Goal: Transaction & Acquisition: Purchase product/service

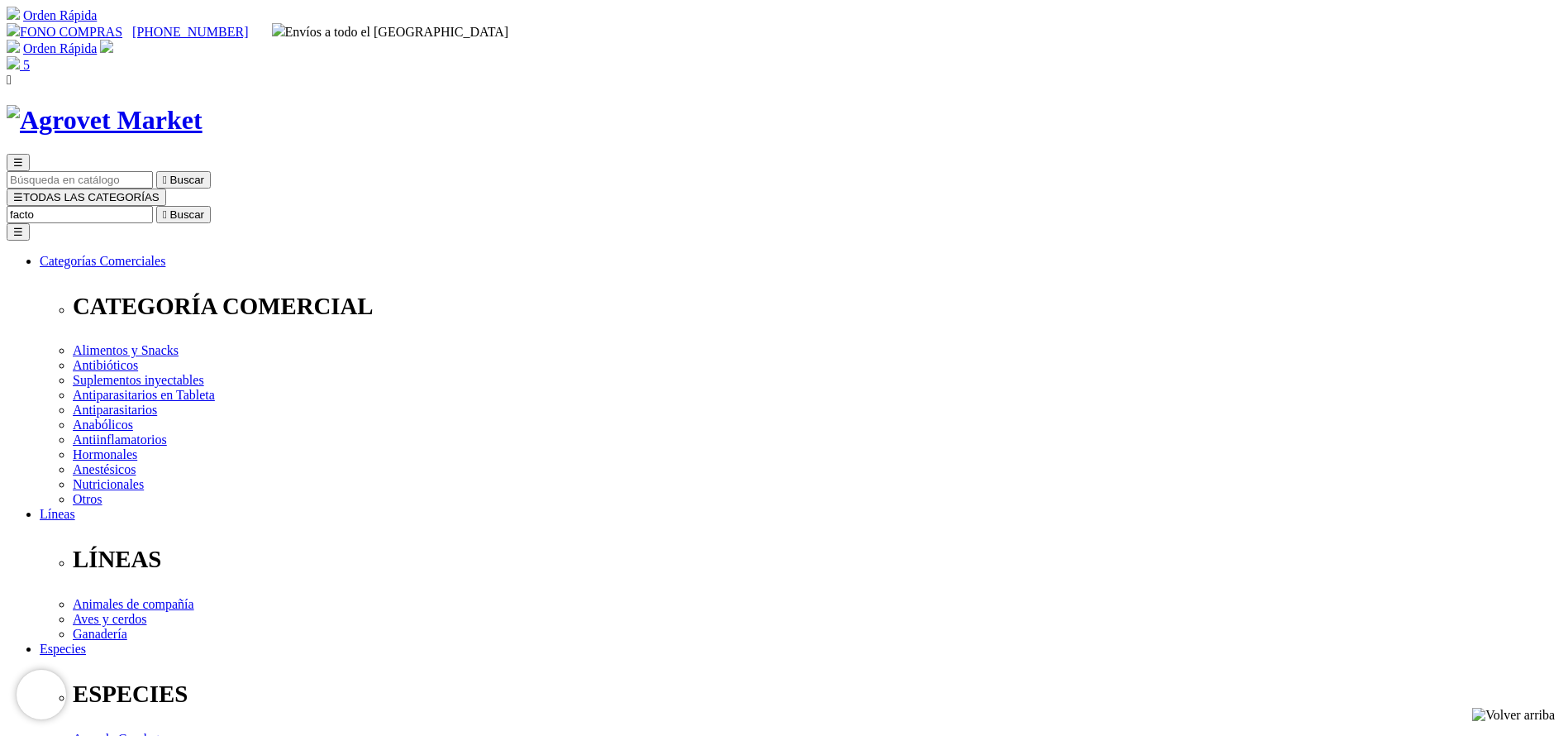
type input "facto"
click at [156, 206] on button " Buscar" at bounding box center [184, 214] width 55 height 17
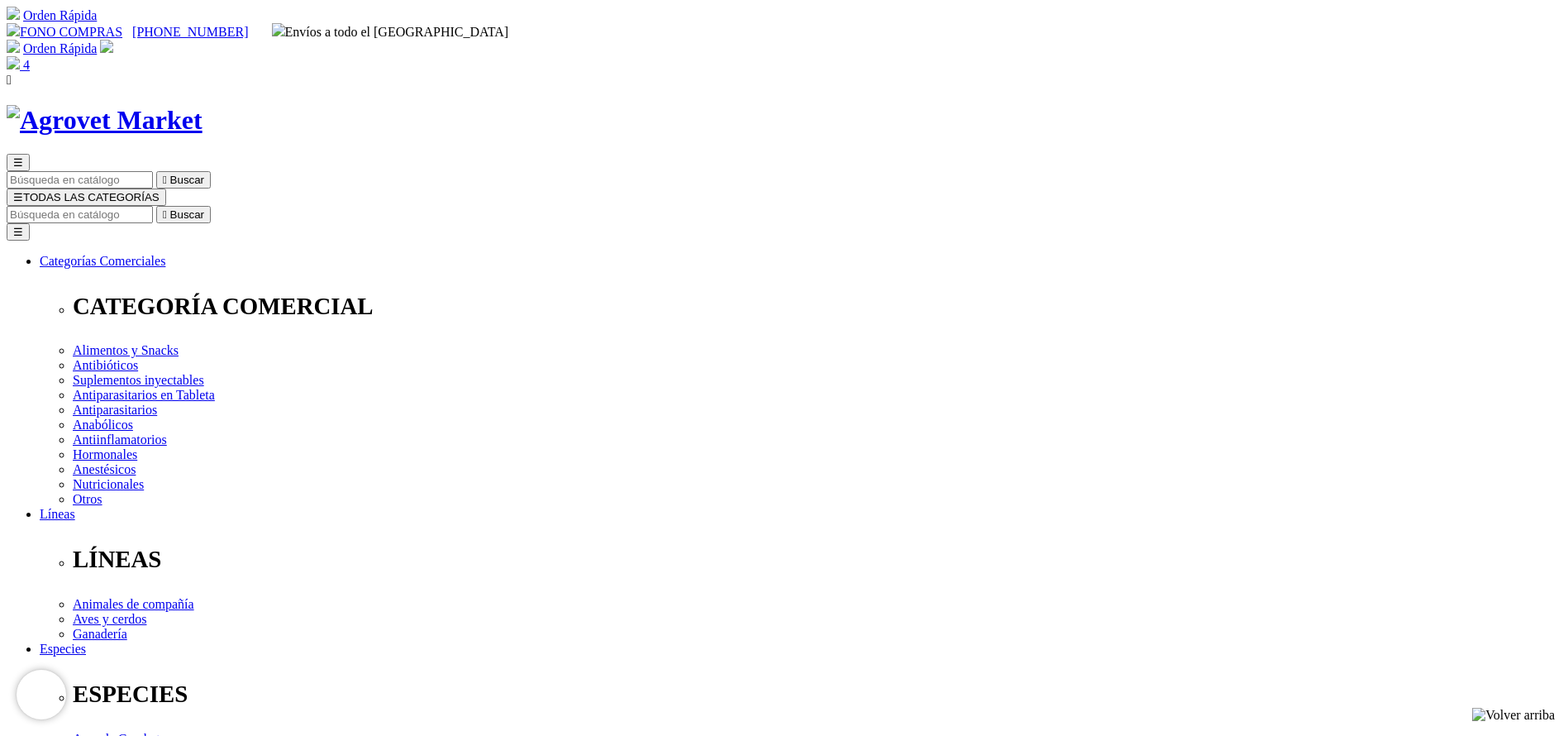
copy div "FH-10 Factor Hepático 10"
click at [20, 56] on img at bounding box center [13, 63] width 14 height 14
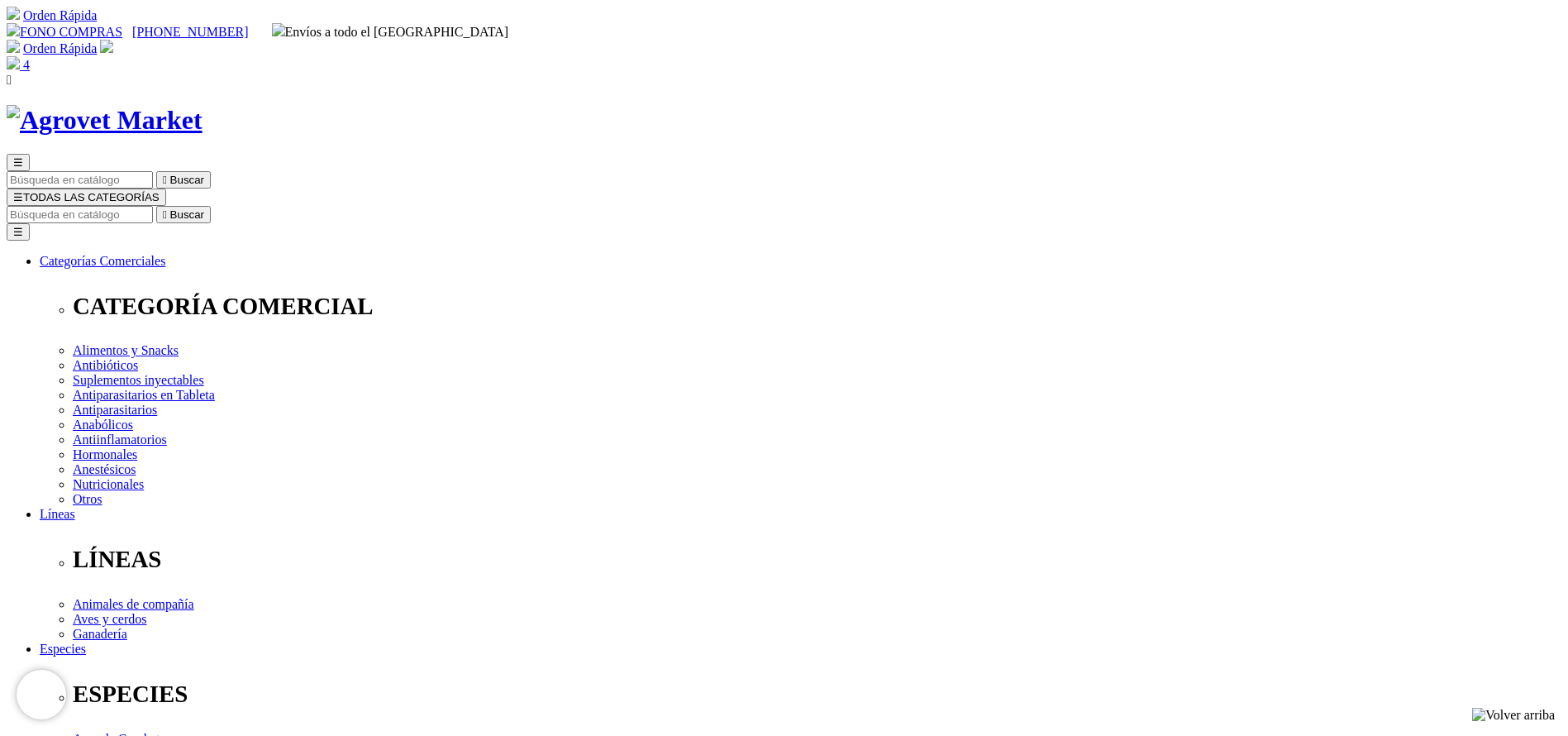
click at [153, 206] on input "Buscar" at bounding box center [79, 214] width 146 height 17
type input "modi"
click at [156, 206] on button " Buscar" at bounding box center [184, 214] width 55 height 17
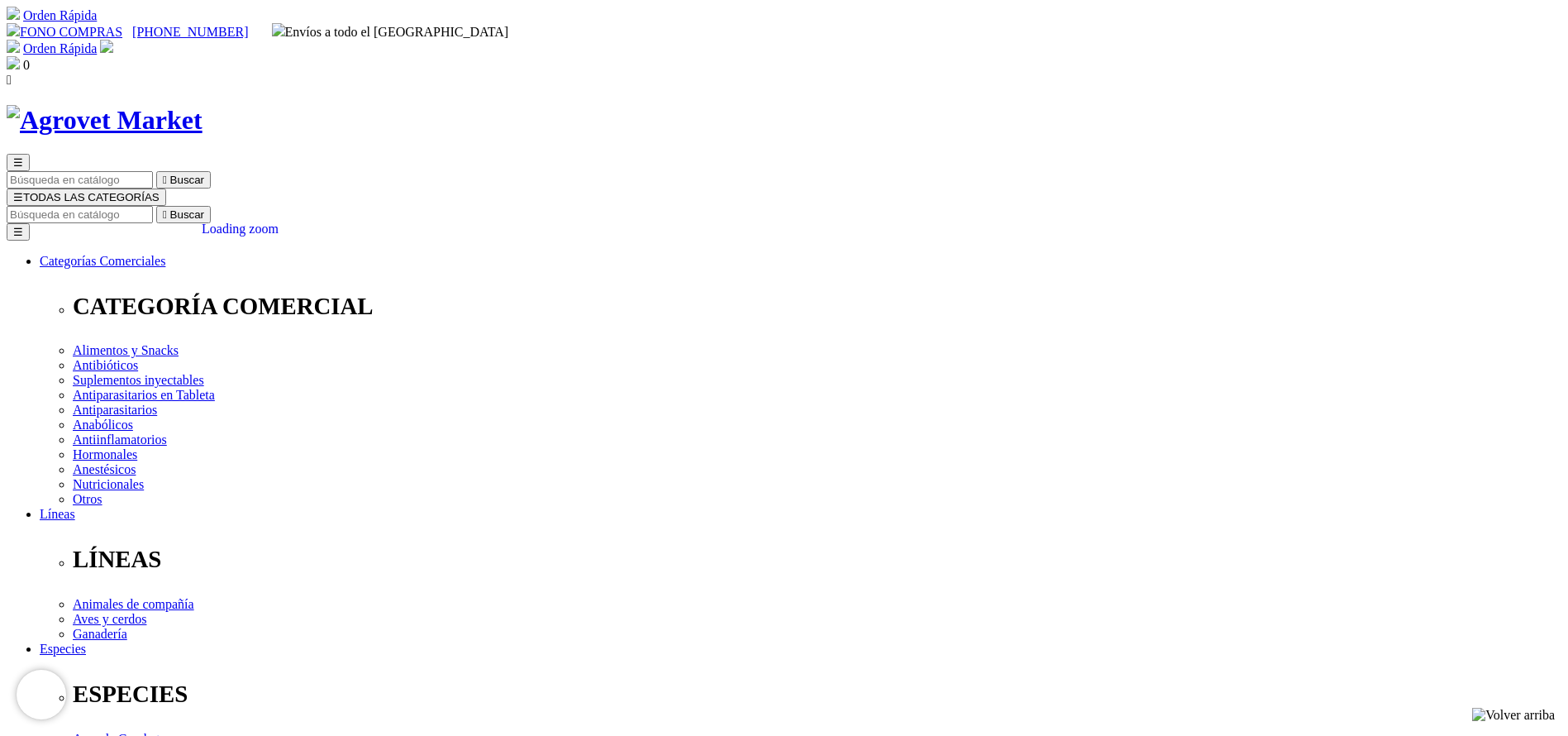
select select "5"
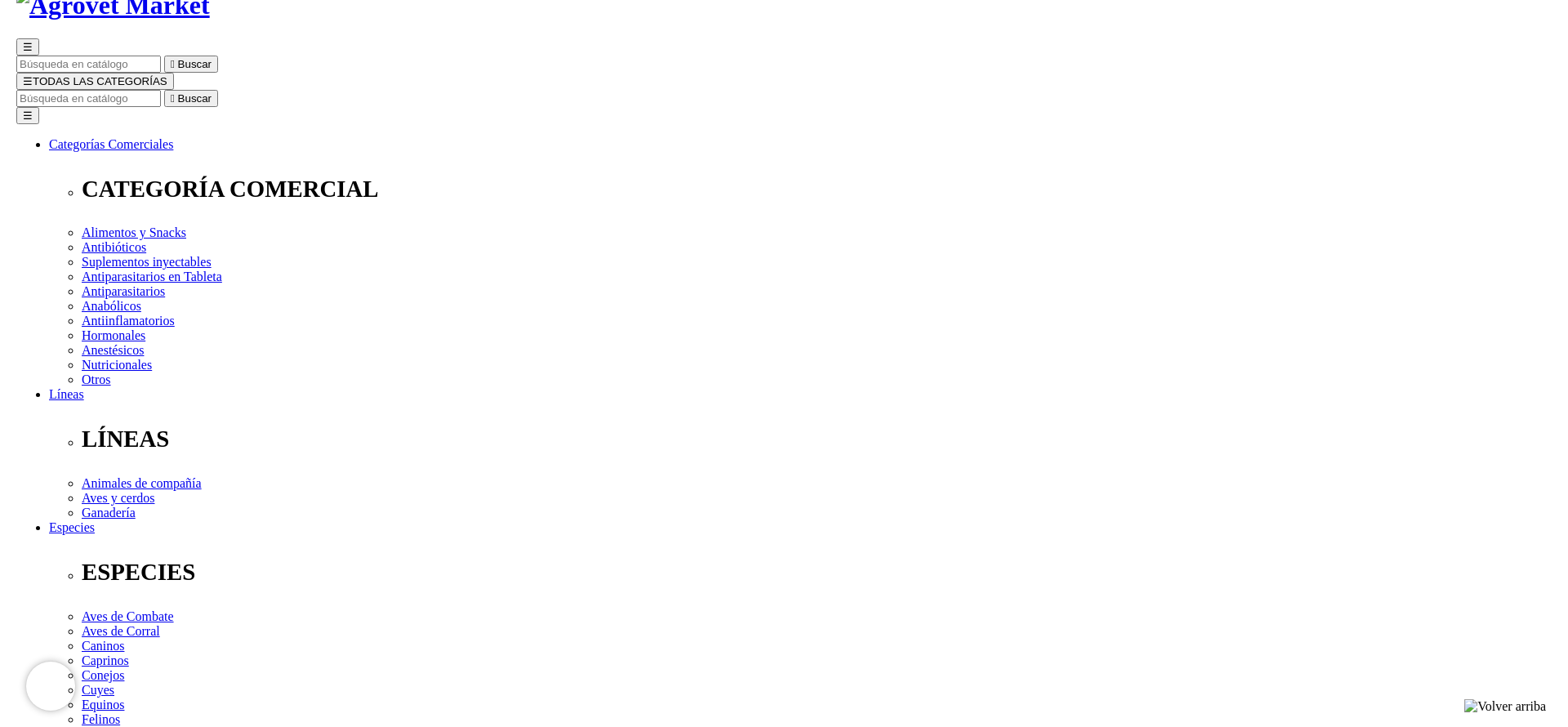
scroll to position [122, 0]
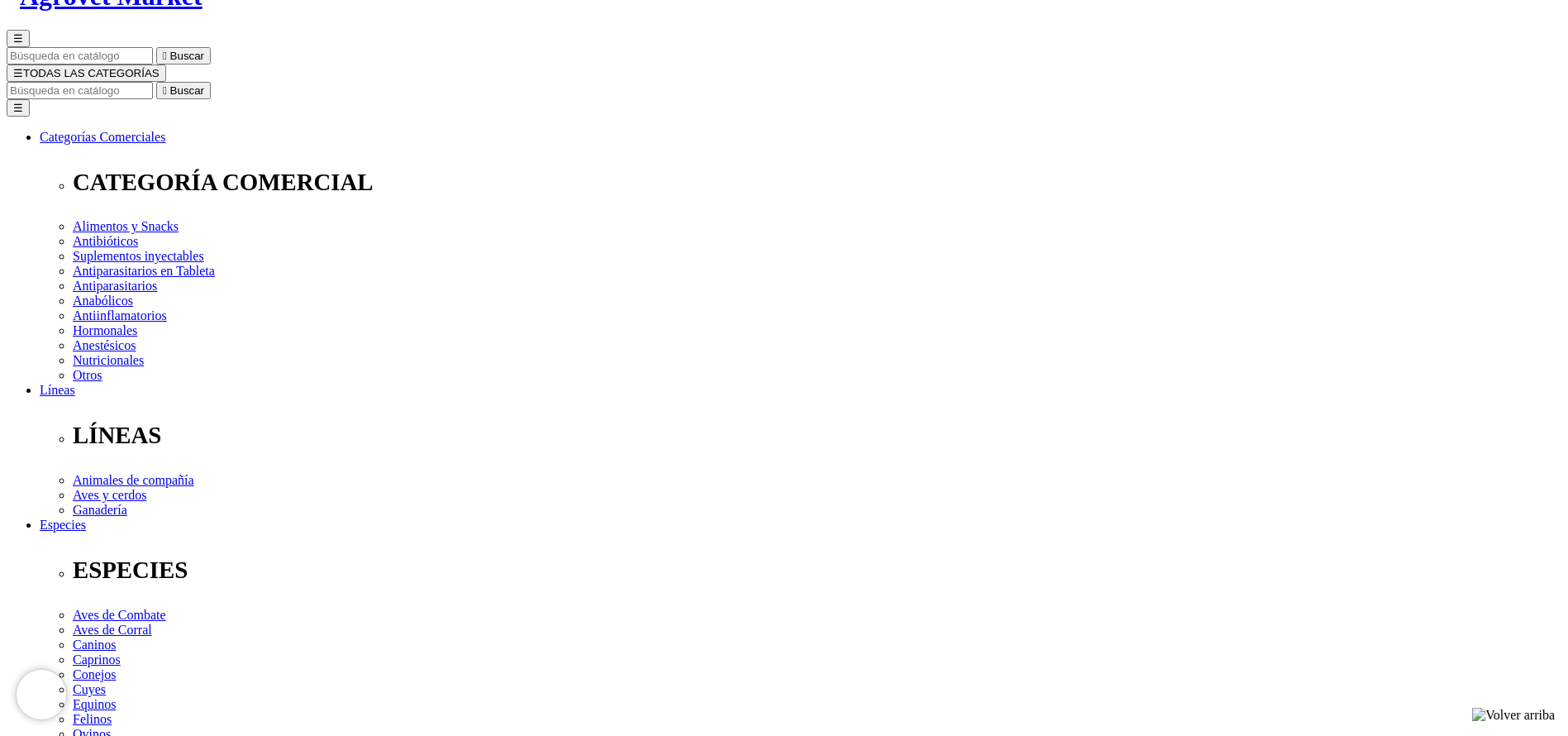
select select "5"
drag, startPoint x: 175, startPoint y: 170, endPoint x: 209, endPoint y: 174, distance: 34.2
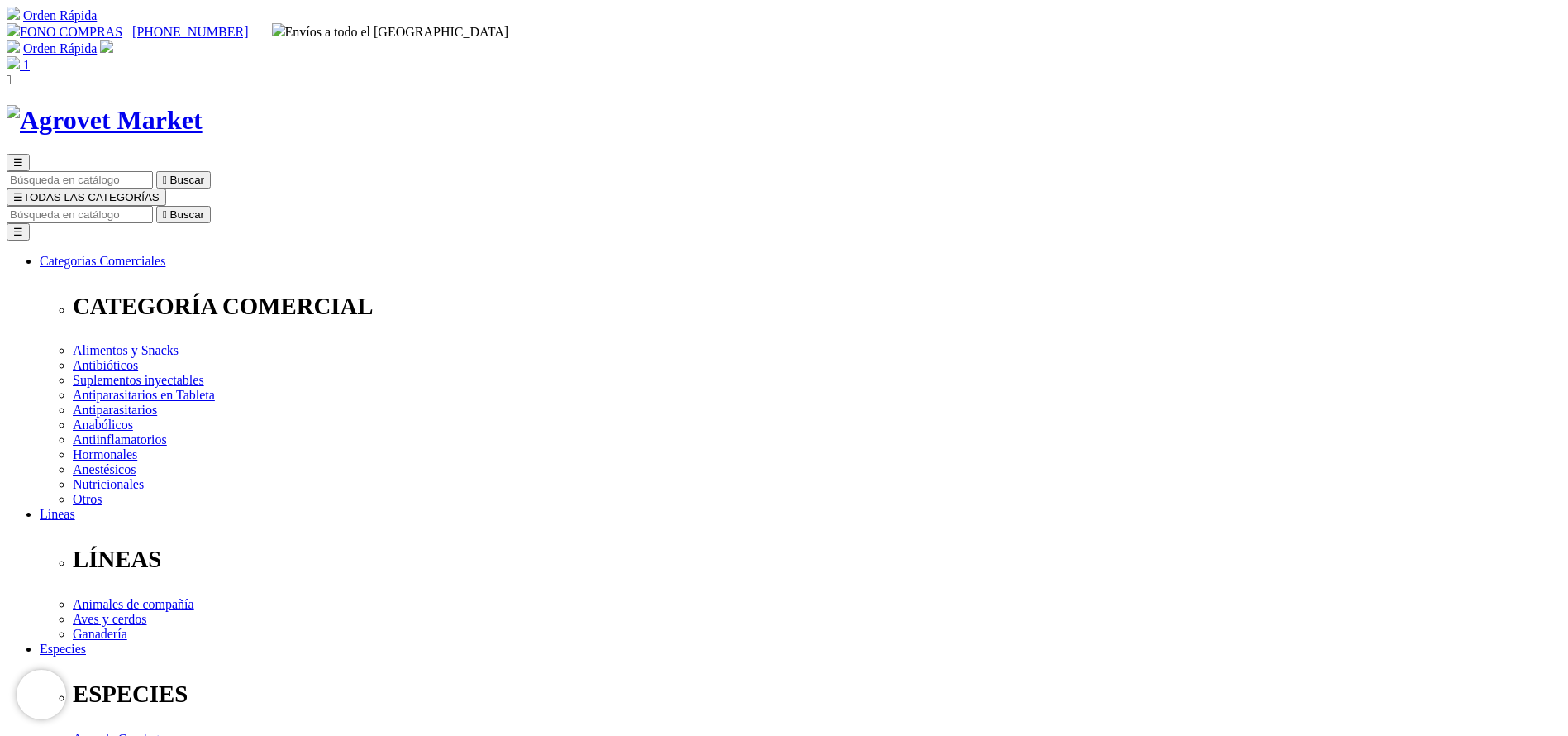
click at [153, 206] on input "Buscar" at bounding box center [79, 214] width 146 height 17
select select "5"
type input "dura"
click at [156, 206] on button " Buscar" at bounding box center [184, 214] width 55 height 17
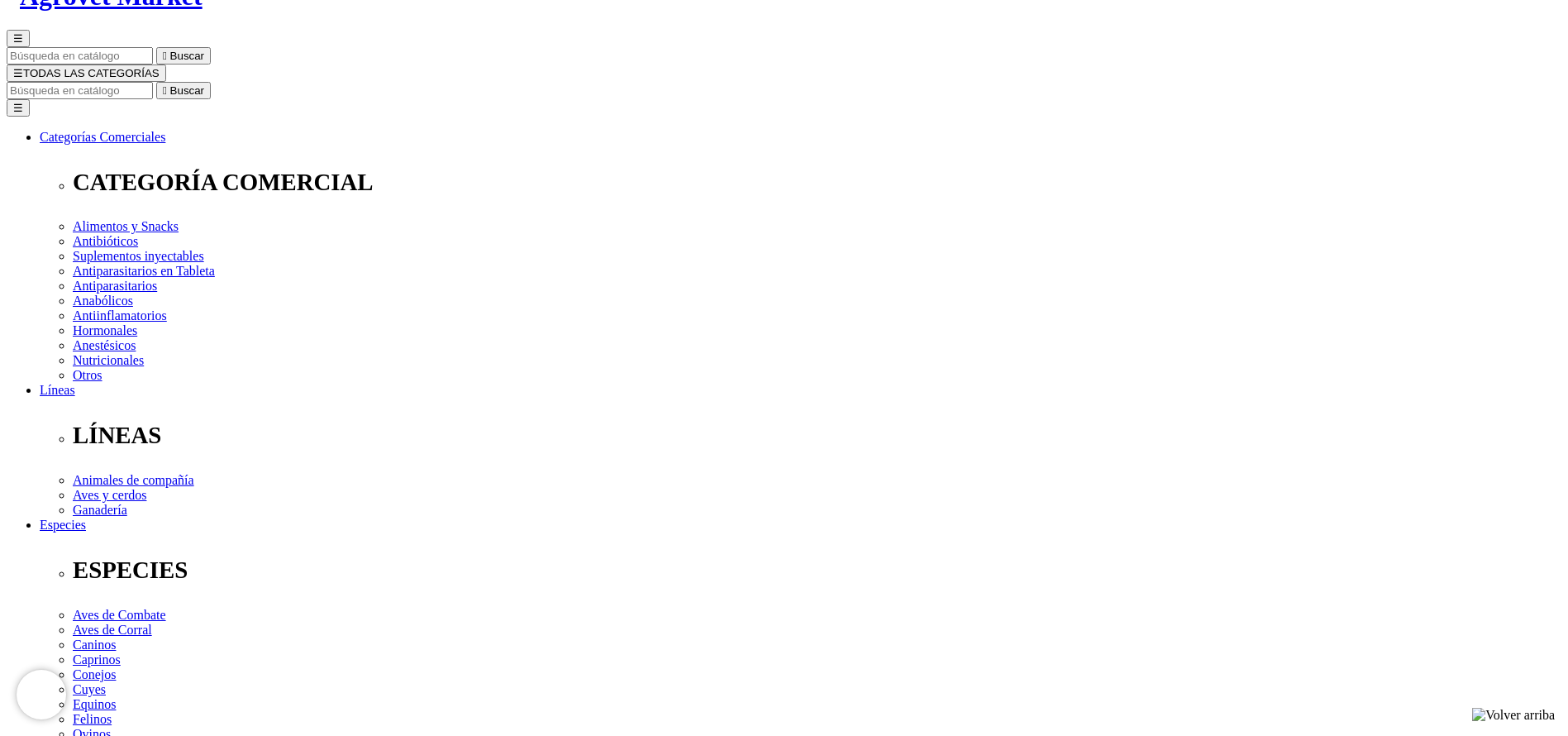
select select "4"
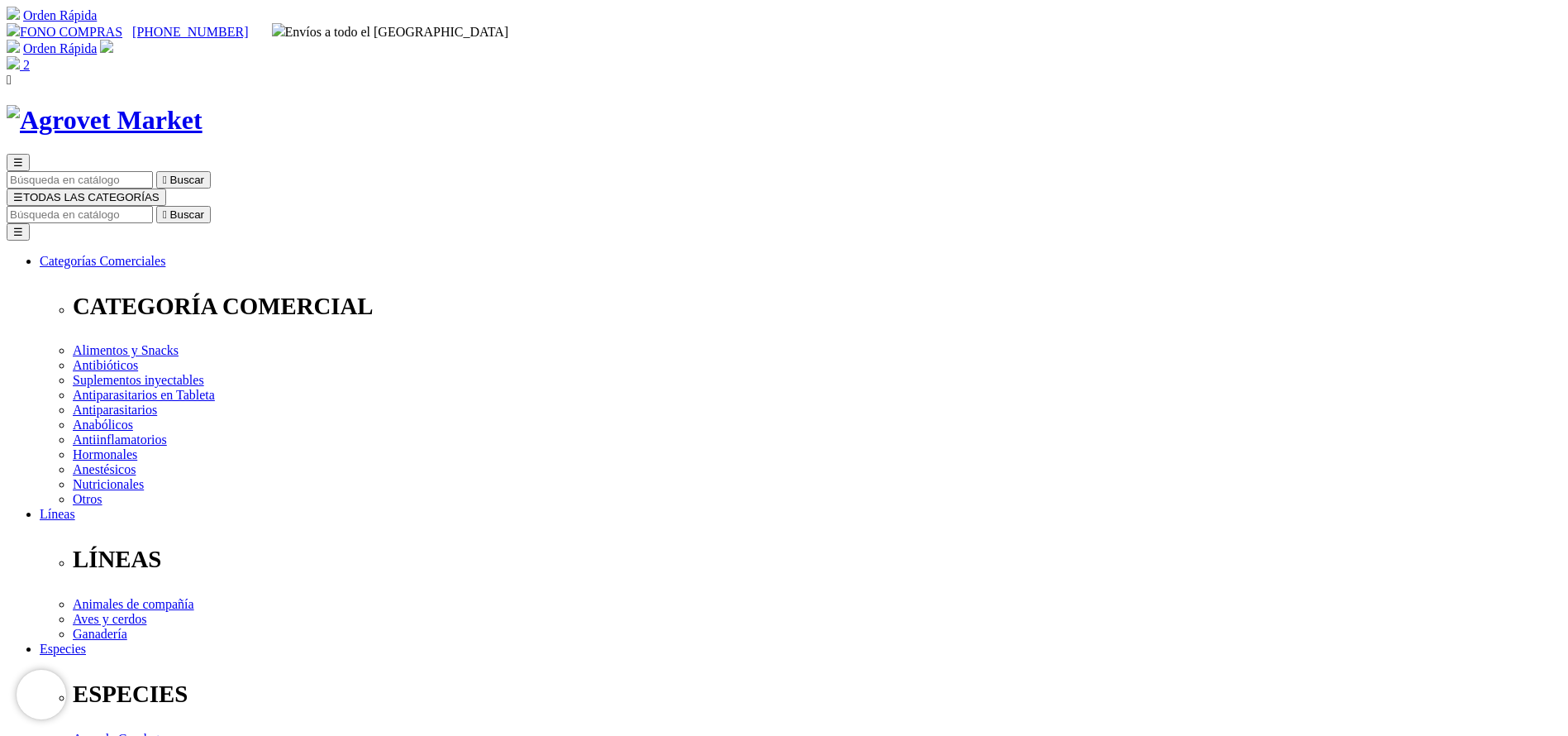
select select "4"
click at [153, 206] on input "Buscar" at bounding box center [79, 214] width 146 height 17
type input "hema"
click at [156, 206] on button " Buscar" at bounding box center [184, 214] width 55 height 17
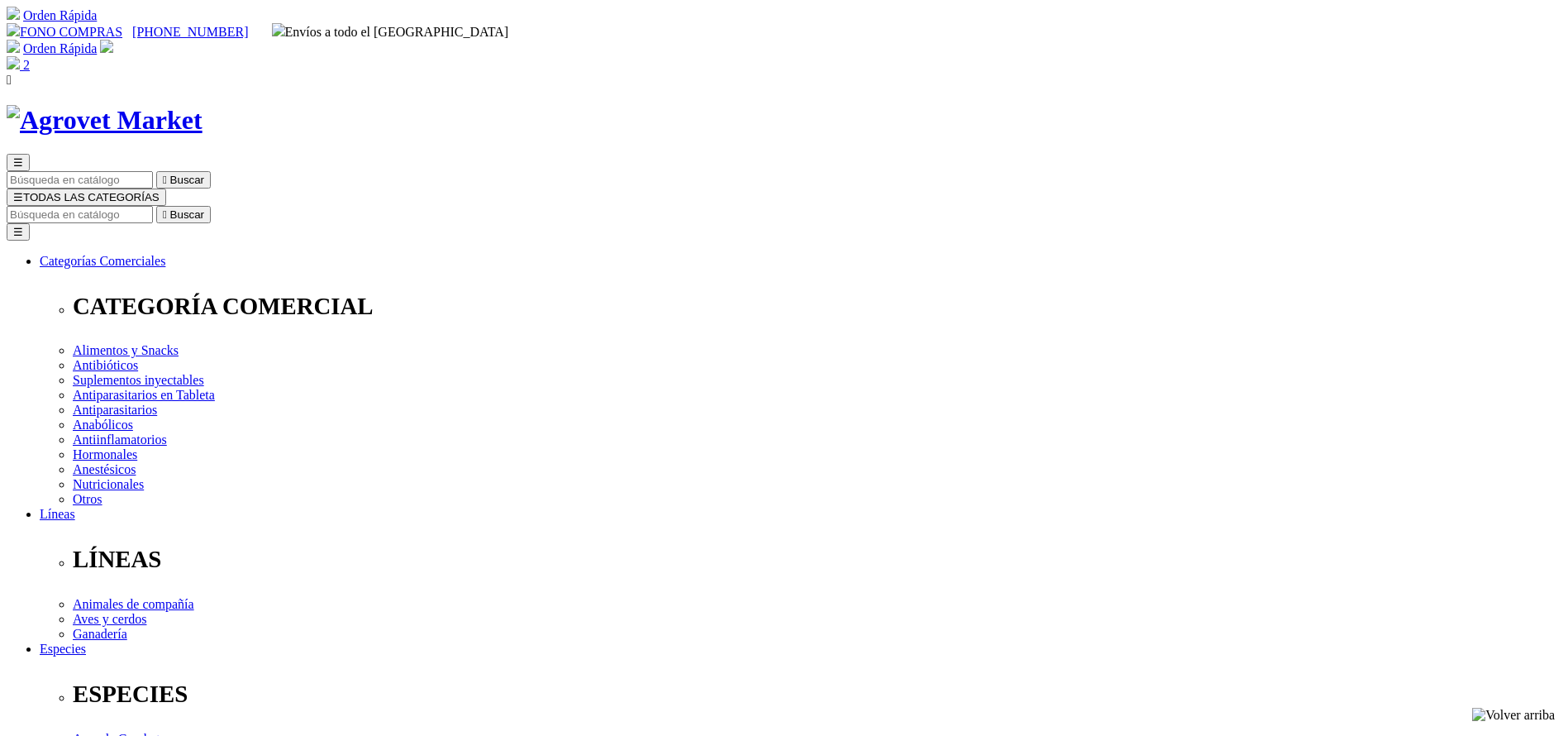
drag, startPoint x: 0, startPoint y: 0, endPoint x: 947, endPoint y: 502, distance: 1071.8
select select "4"
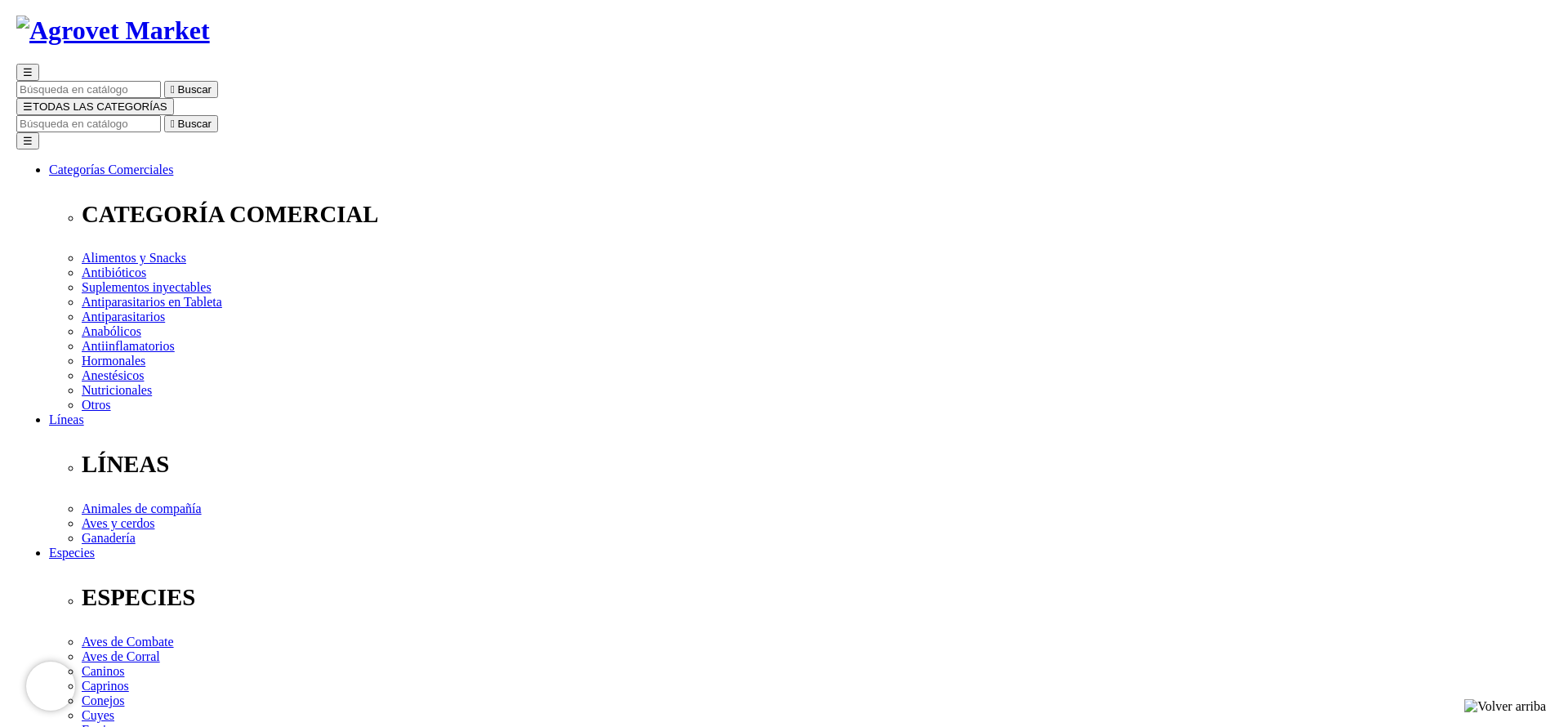
scroll to position [122, 0]
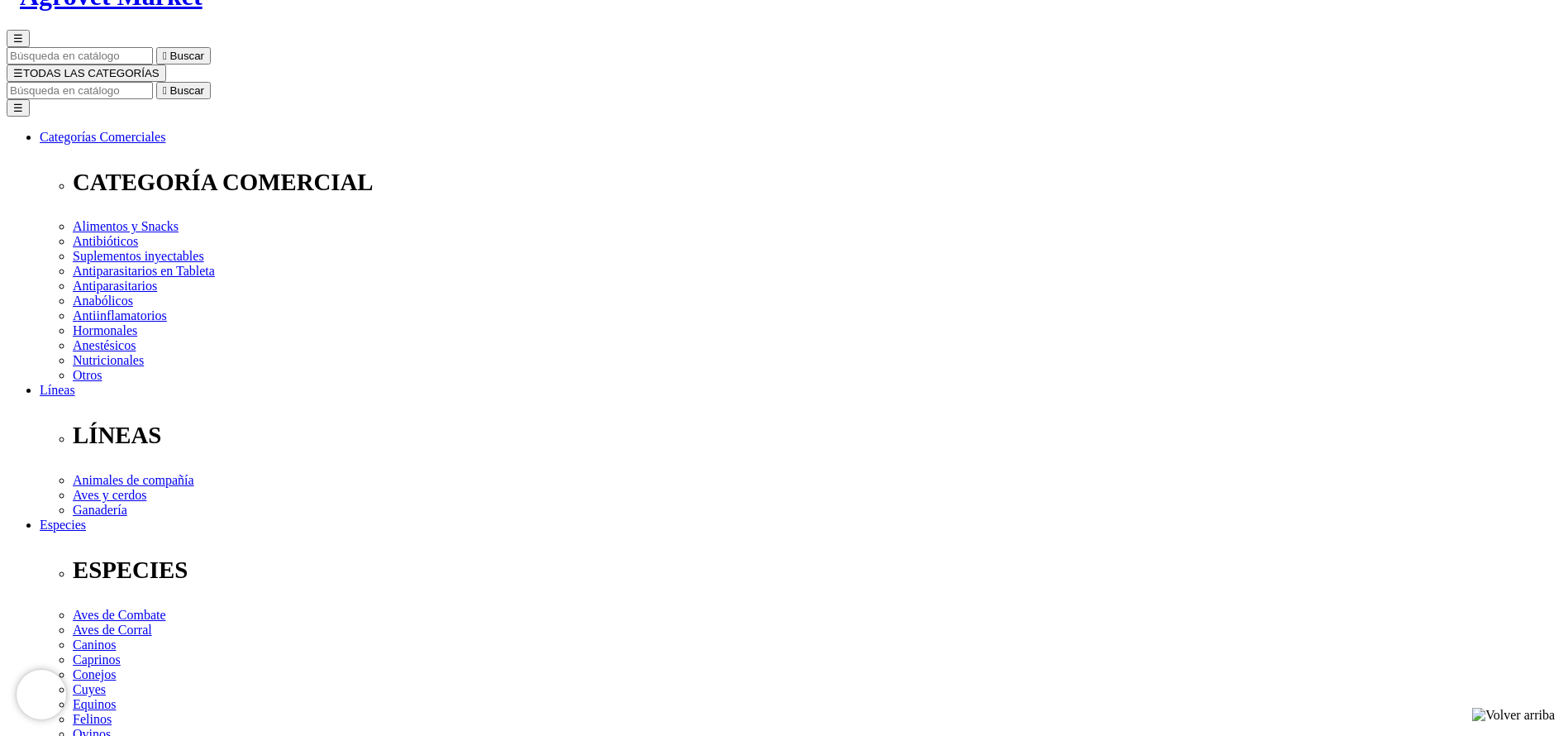
select select "4"
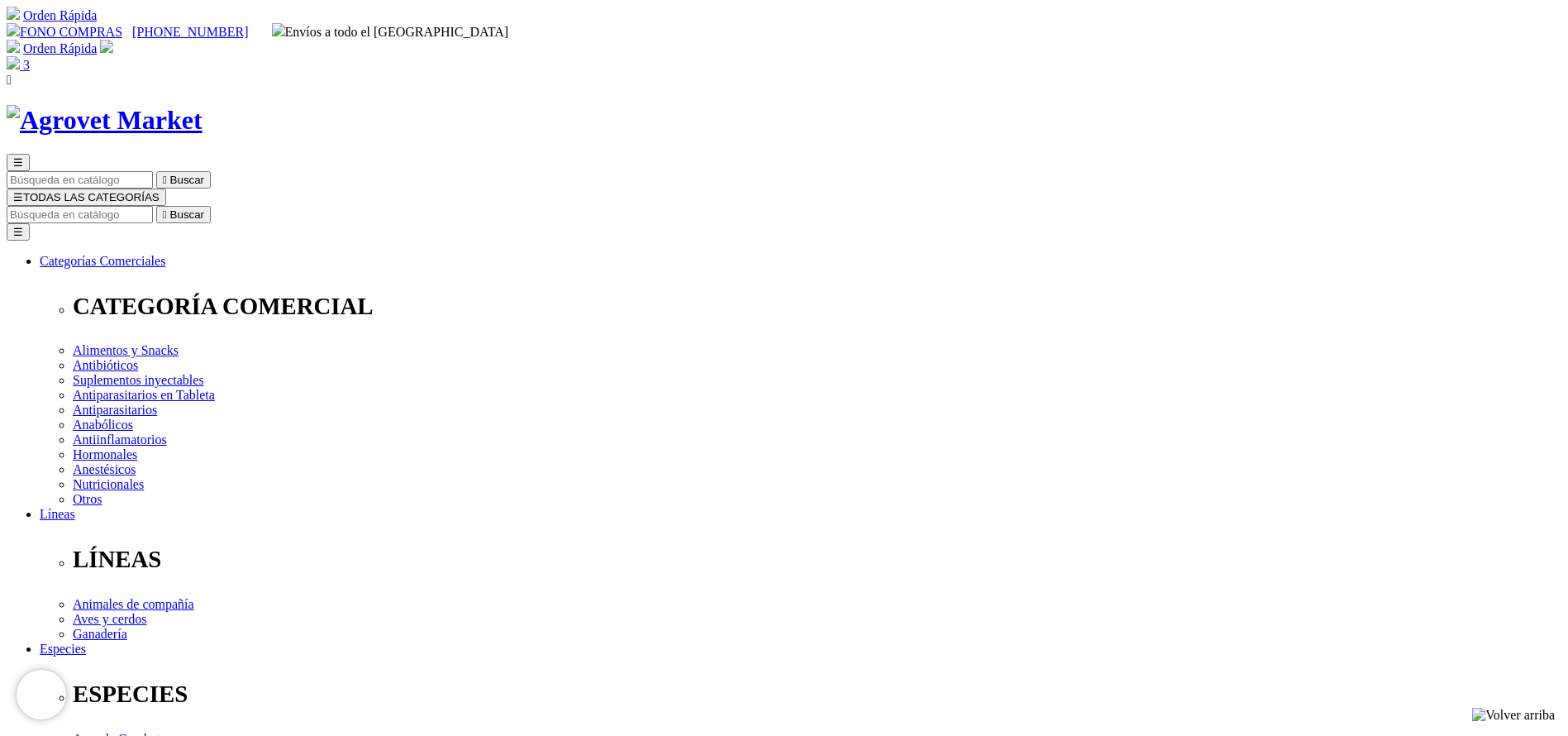
drag, startPoint x: 704, startPoint y: 392, endPoint x: 643, endPoint y: 400, distance: 61.5
type input "2"
drag, startPoint x: 702, startPoint y: 534, endPoint x: 632, endPoint y: 527, distance: 70.3
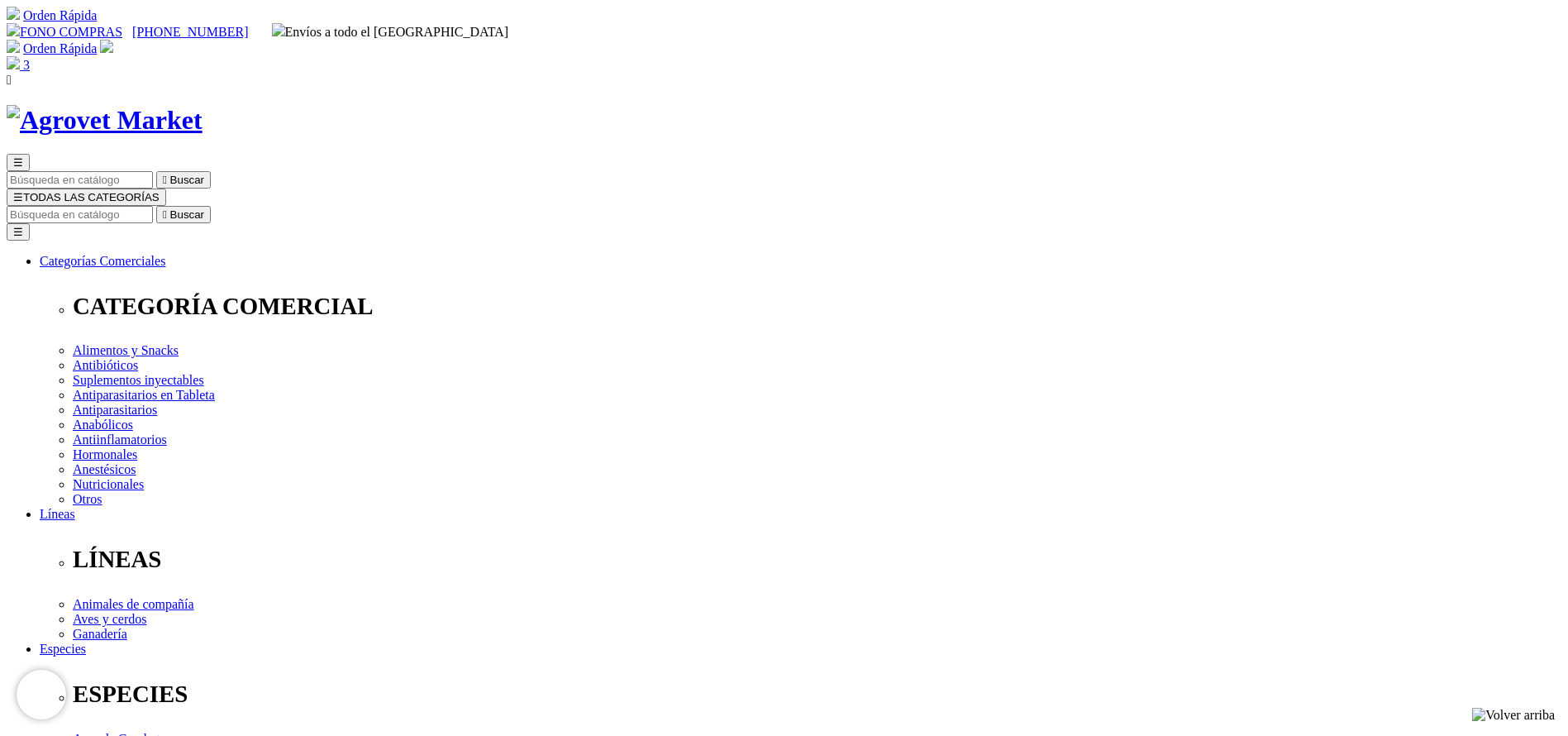
type input "2"
type input "COMPRA1"
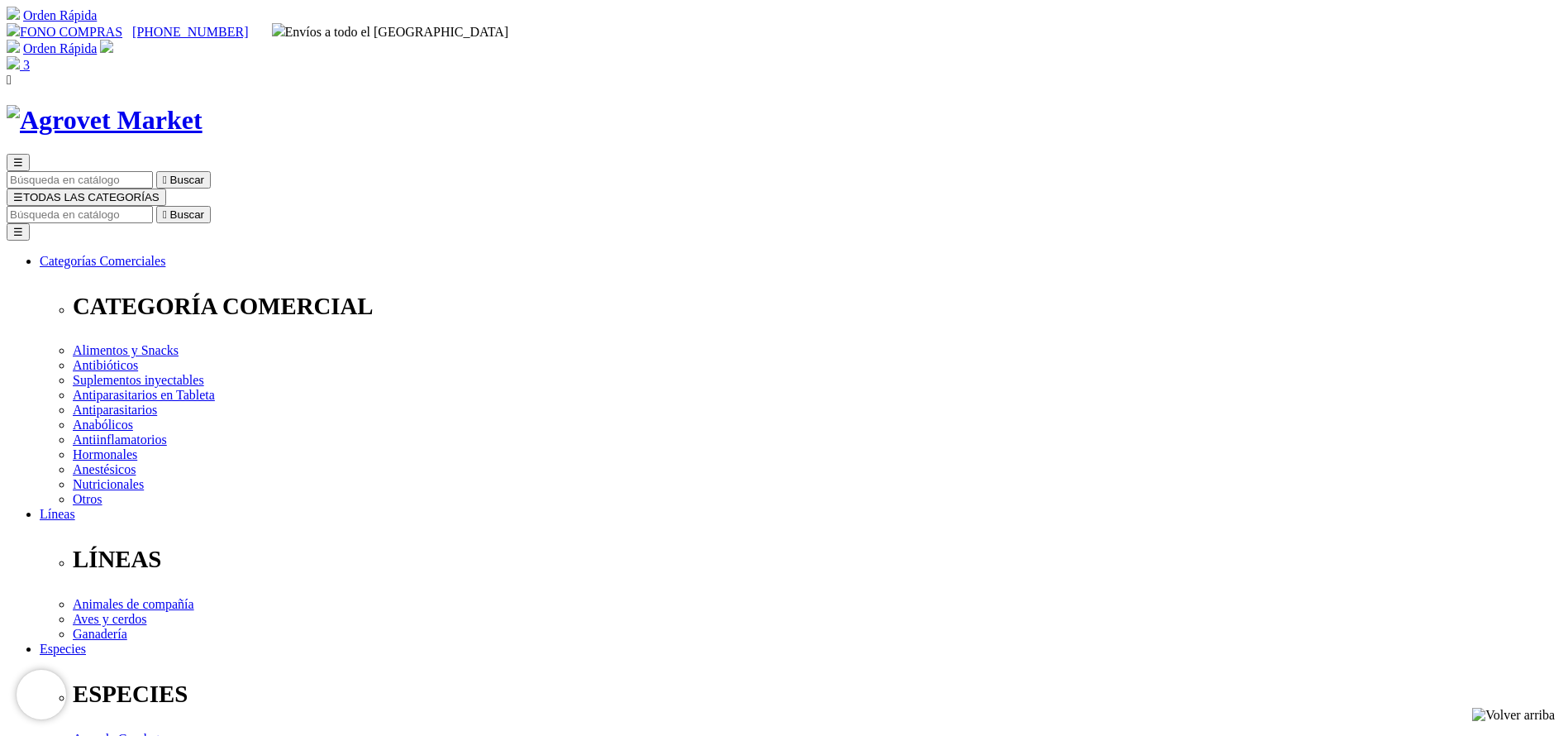
drag, startPoint x: 1189, startPoint y: 281, endPoint x: 1253, endPoint y: 292, distance: 64.9
copy span "373.50"
